Goal: Information Seeking & Learning: Find specific page/section

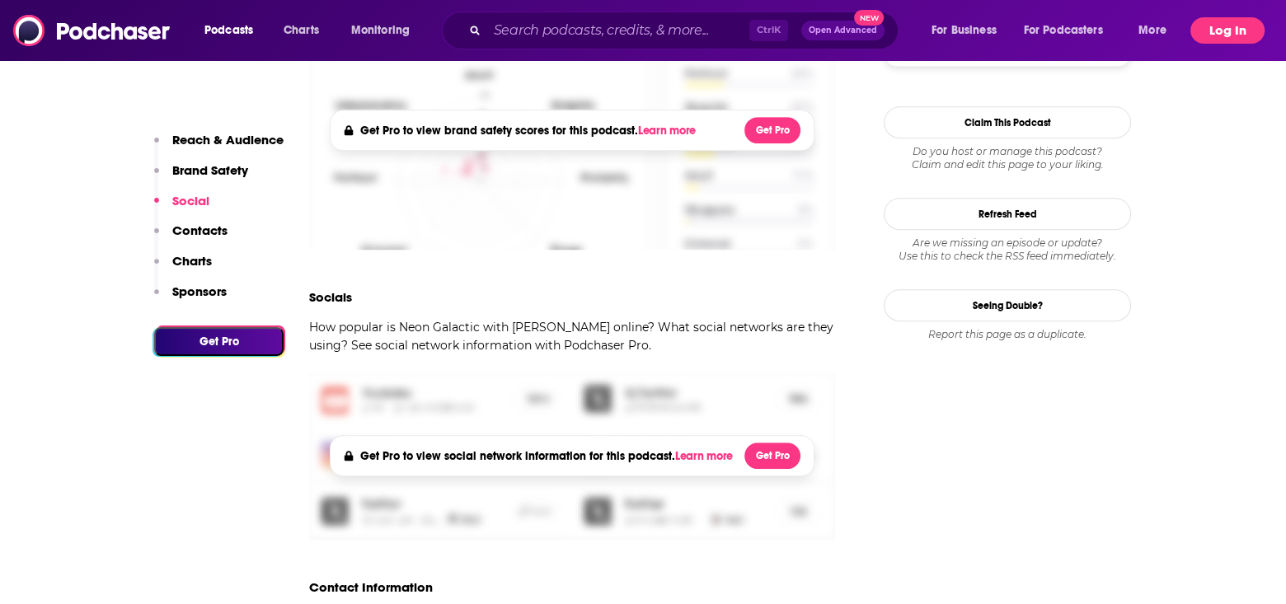
click at [1227, 38] on button "Log In" at bounding box center [1228, 30] width 74 height 26
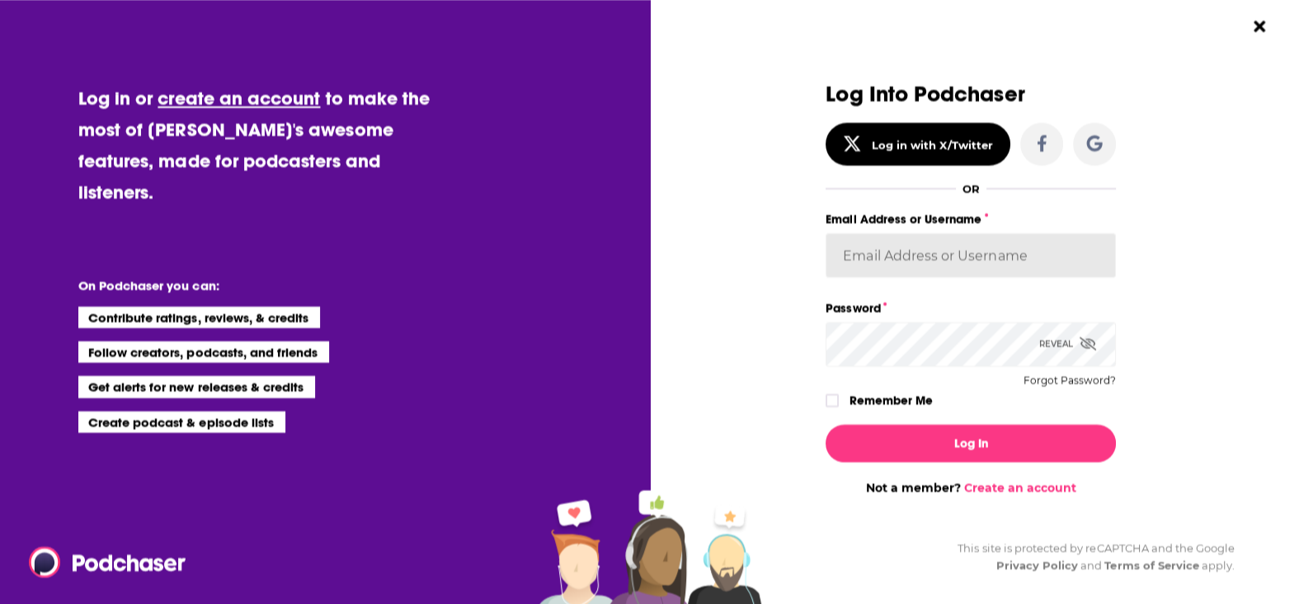
type input "MSanz"
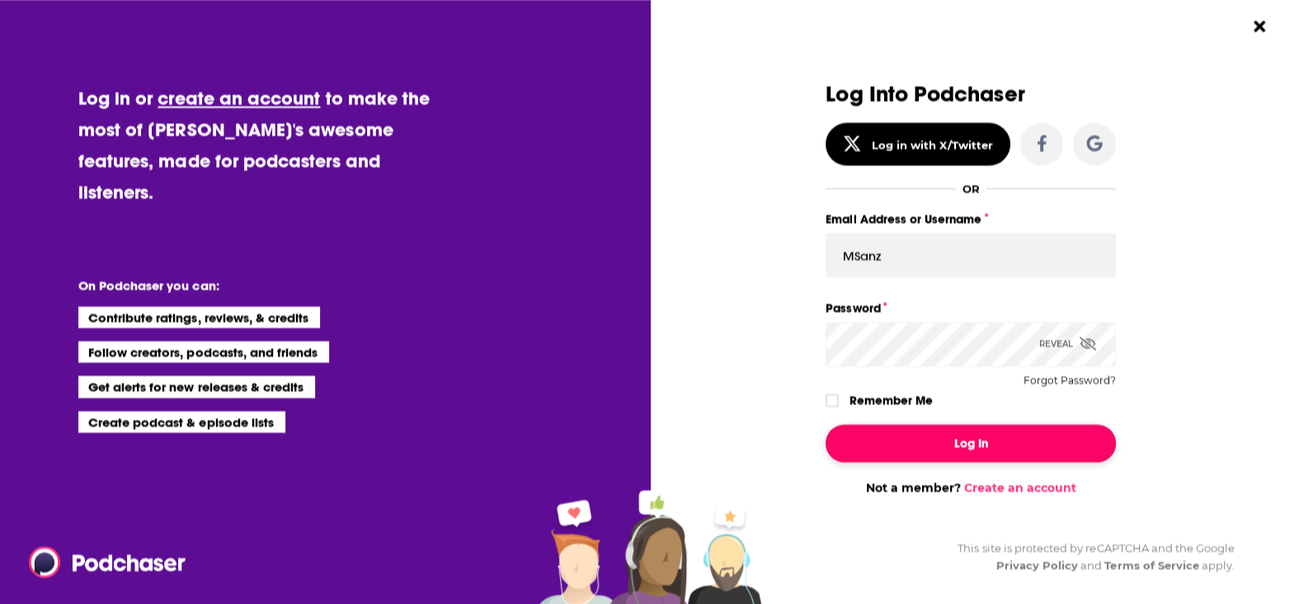
click at [966, 447] on button "Log In" at bounding box center [970, 444] width 290 height 38
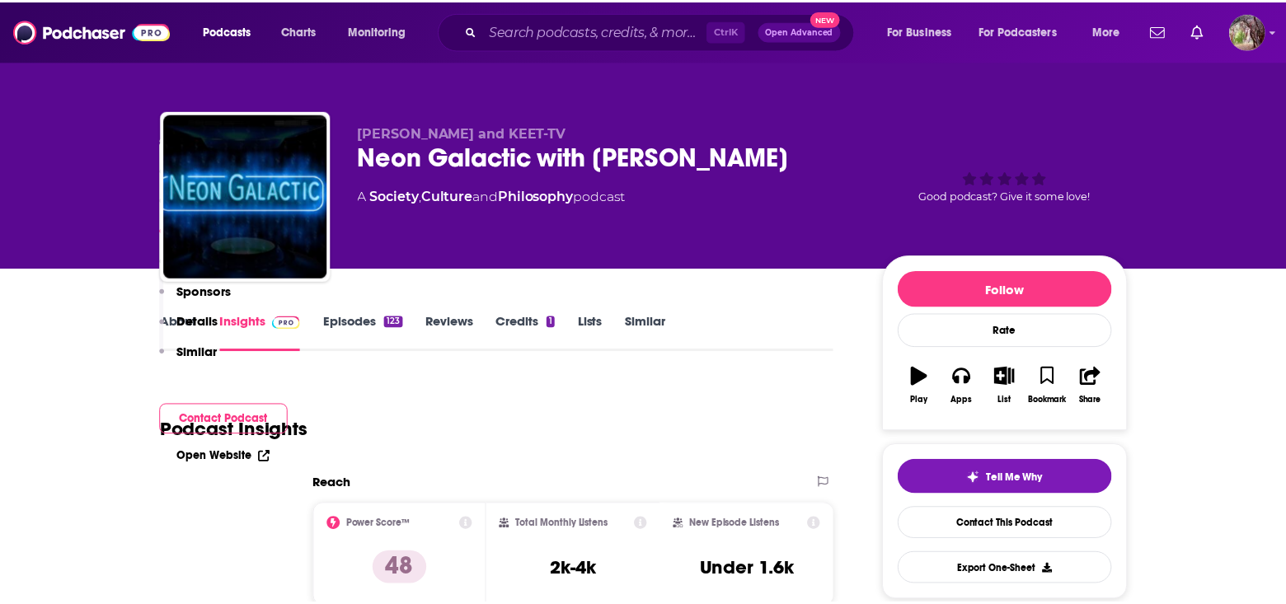
scroll to position [1237, 0]
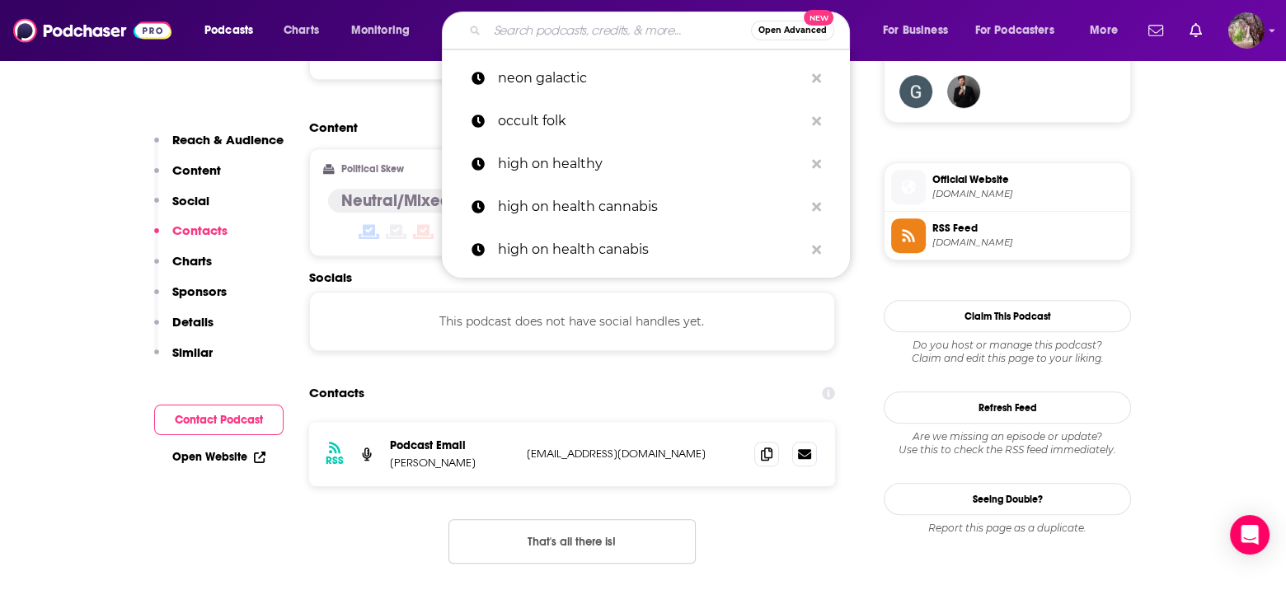
click at [538, 31] on input "Search podcasts, credits, & more..." at bounding box center [619, 30] width 264 height 26
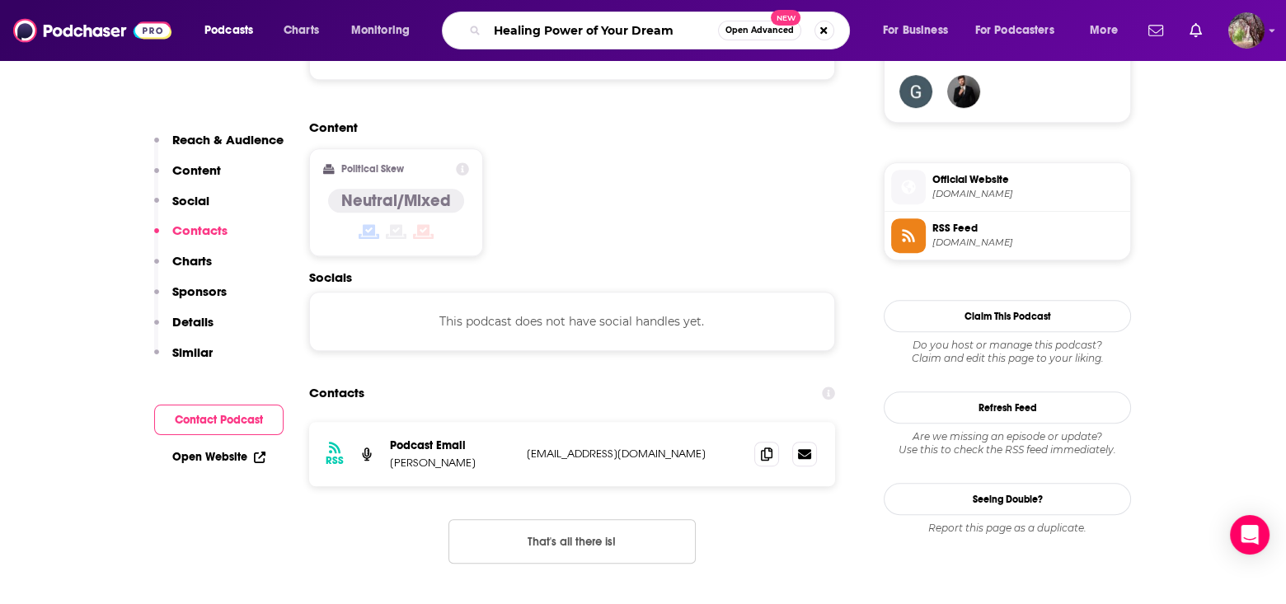
type input "Healing Power of Your Dreams"
